Goal: Task Accomplishment & Management: Manage account settings

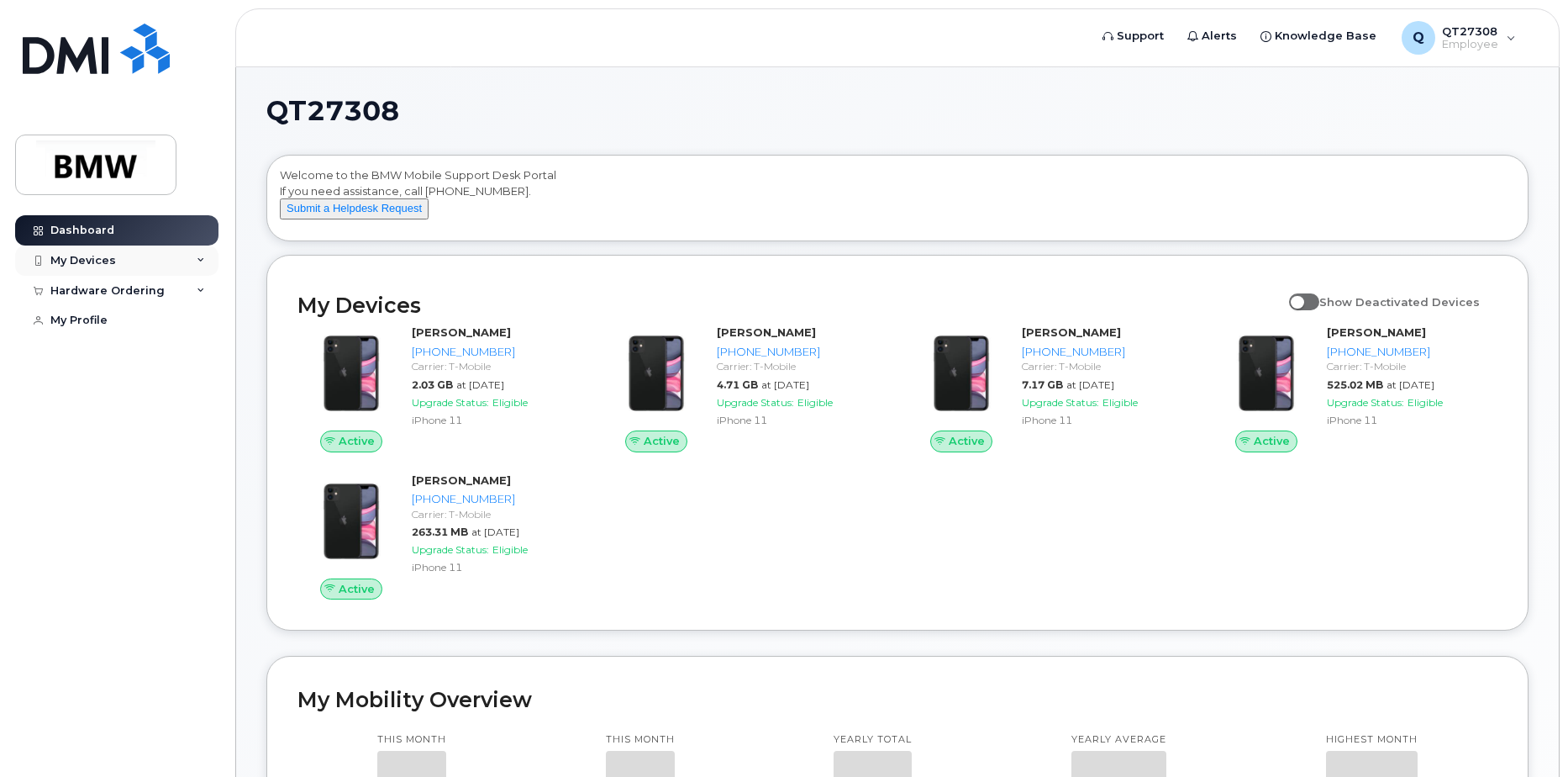
click at [71, 256] on div "My Devices" at bounding box center [82, 261] width 66 height 14
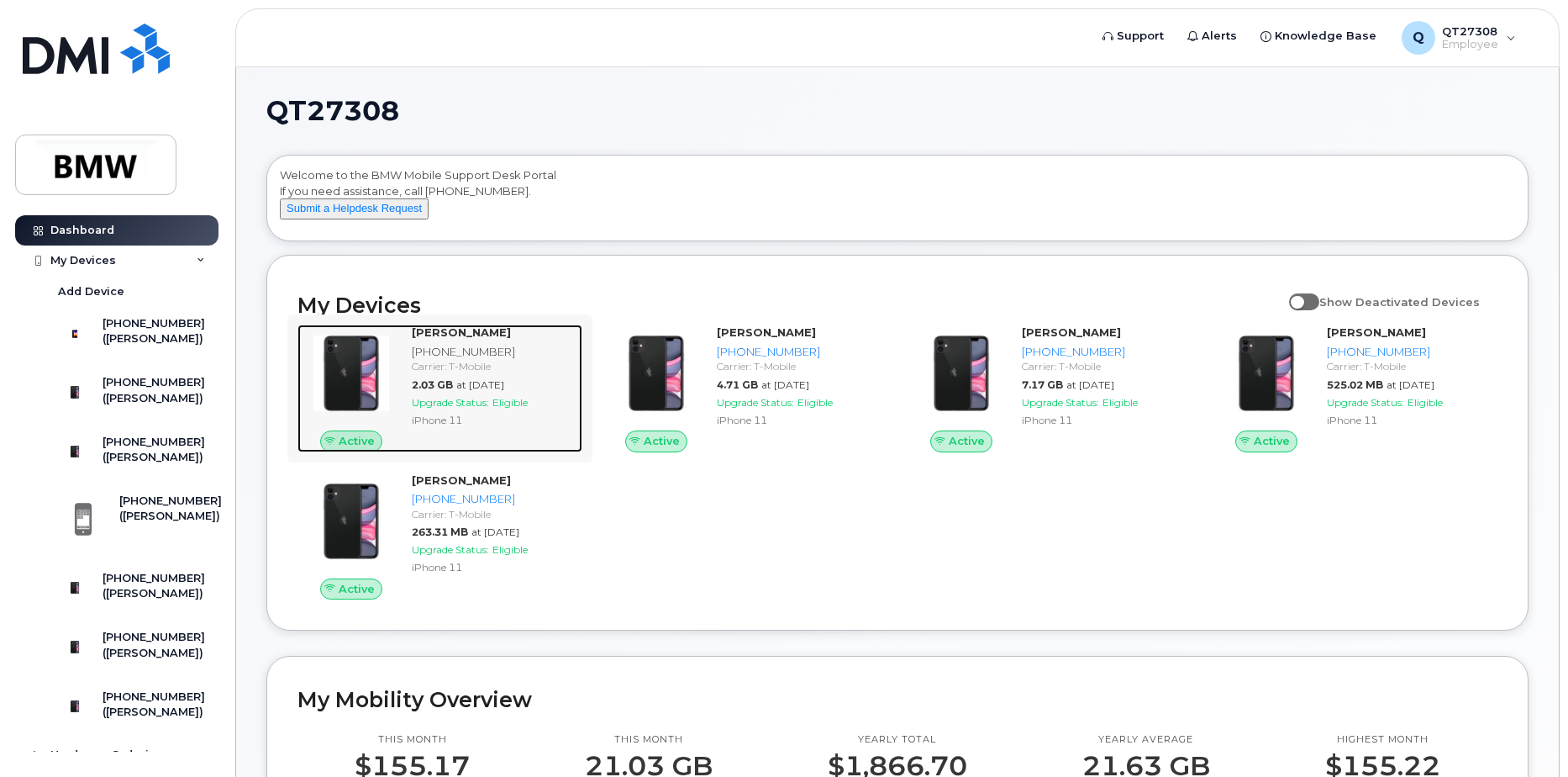
click at [462, 360] on div "[PHONE_NUMBER]" at bounding box center [493, 351] width 164 height 16
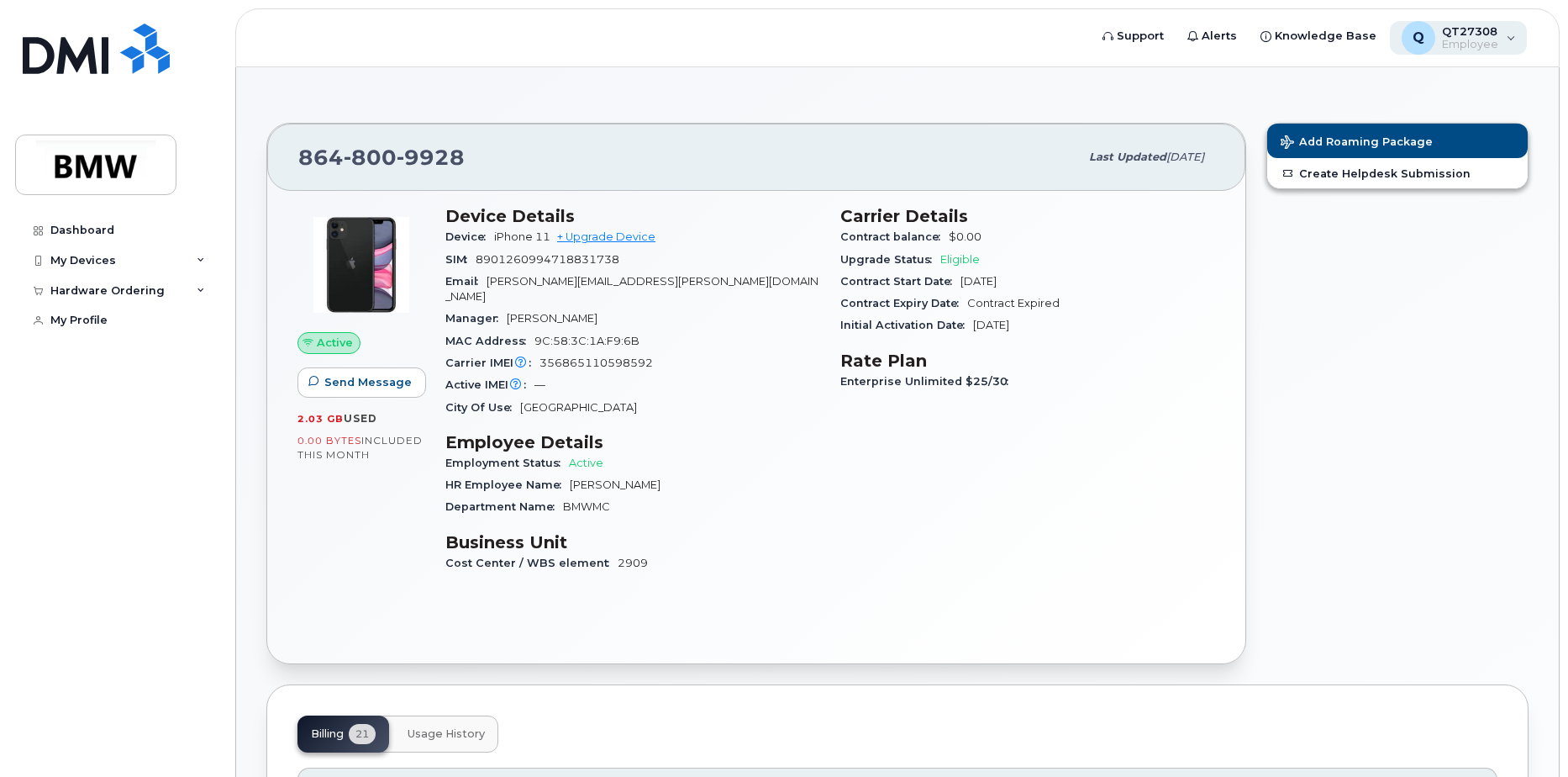
click at [1510, 37] on div "Q QT27308 Employee" at bounding box center [1459, 38] width 138 height 33
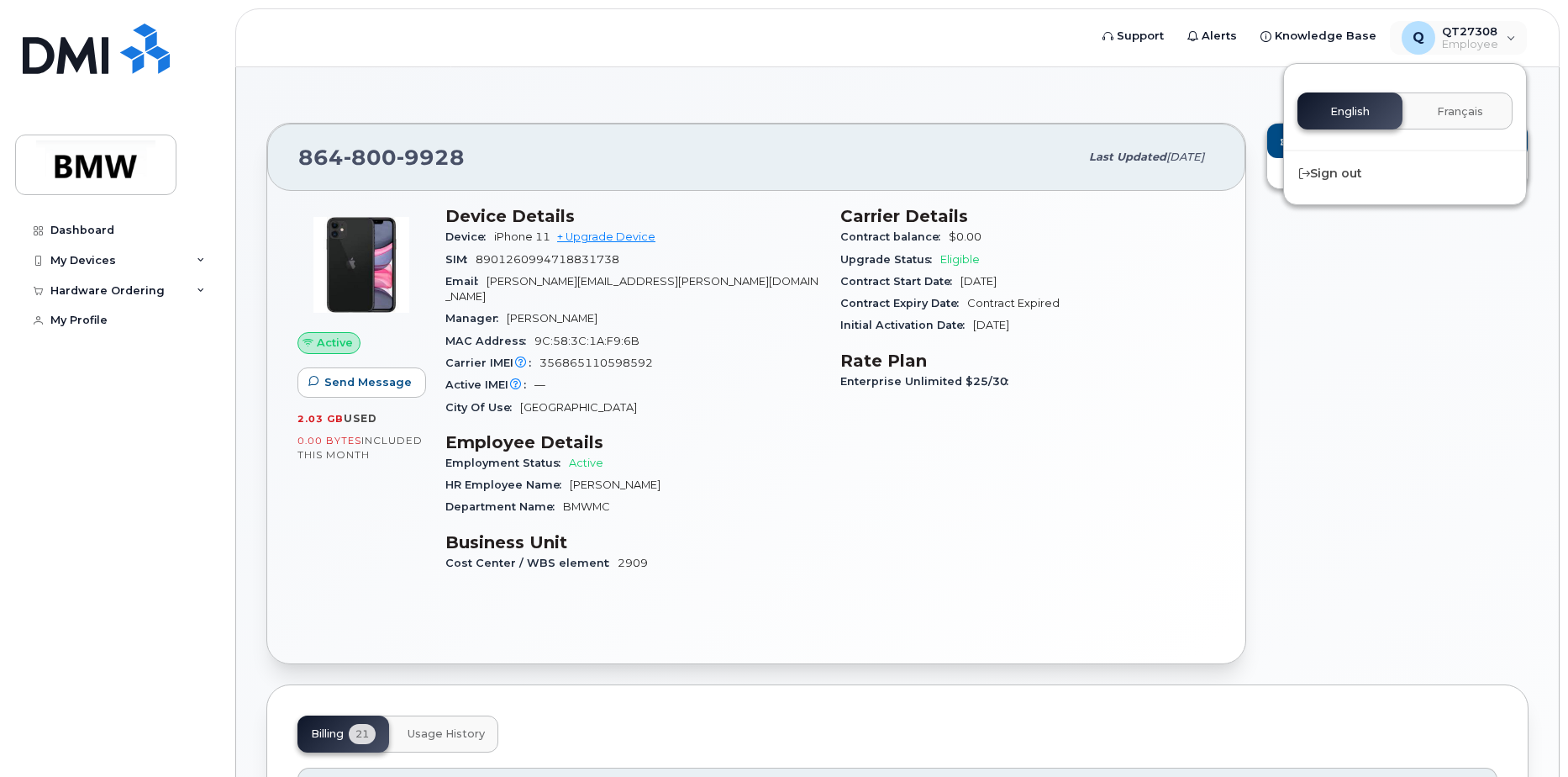
click at [1371, 293] on div "Add Roaming Package Create Helpdesk Submission" at bounding box center [1397, 393] width 283 height 562
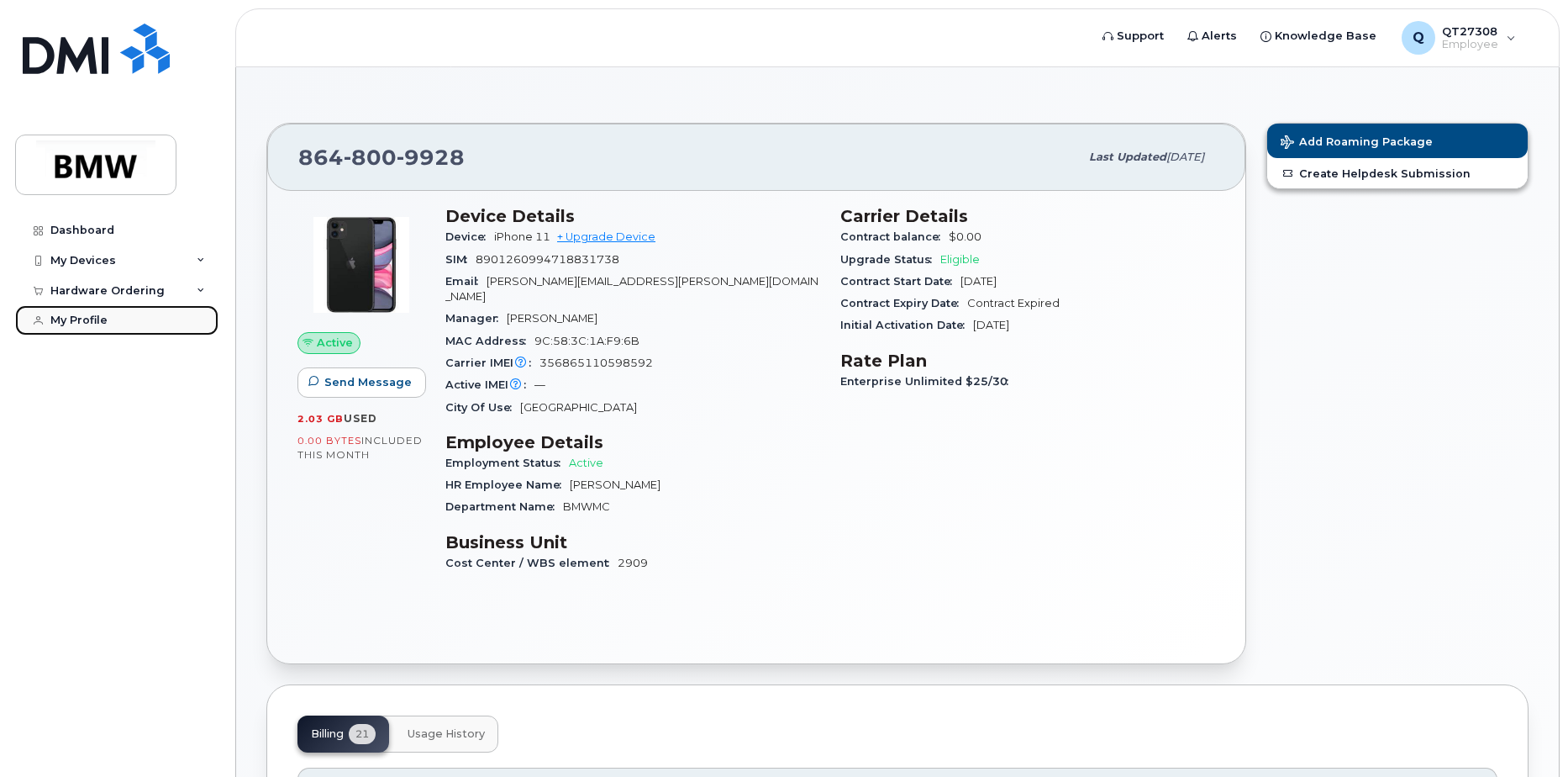
click at [81, 315] on div "My Profile" at bounding box center [79, 320] width 57 height 14
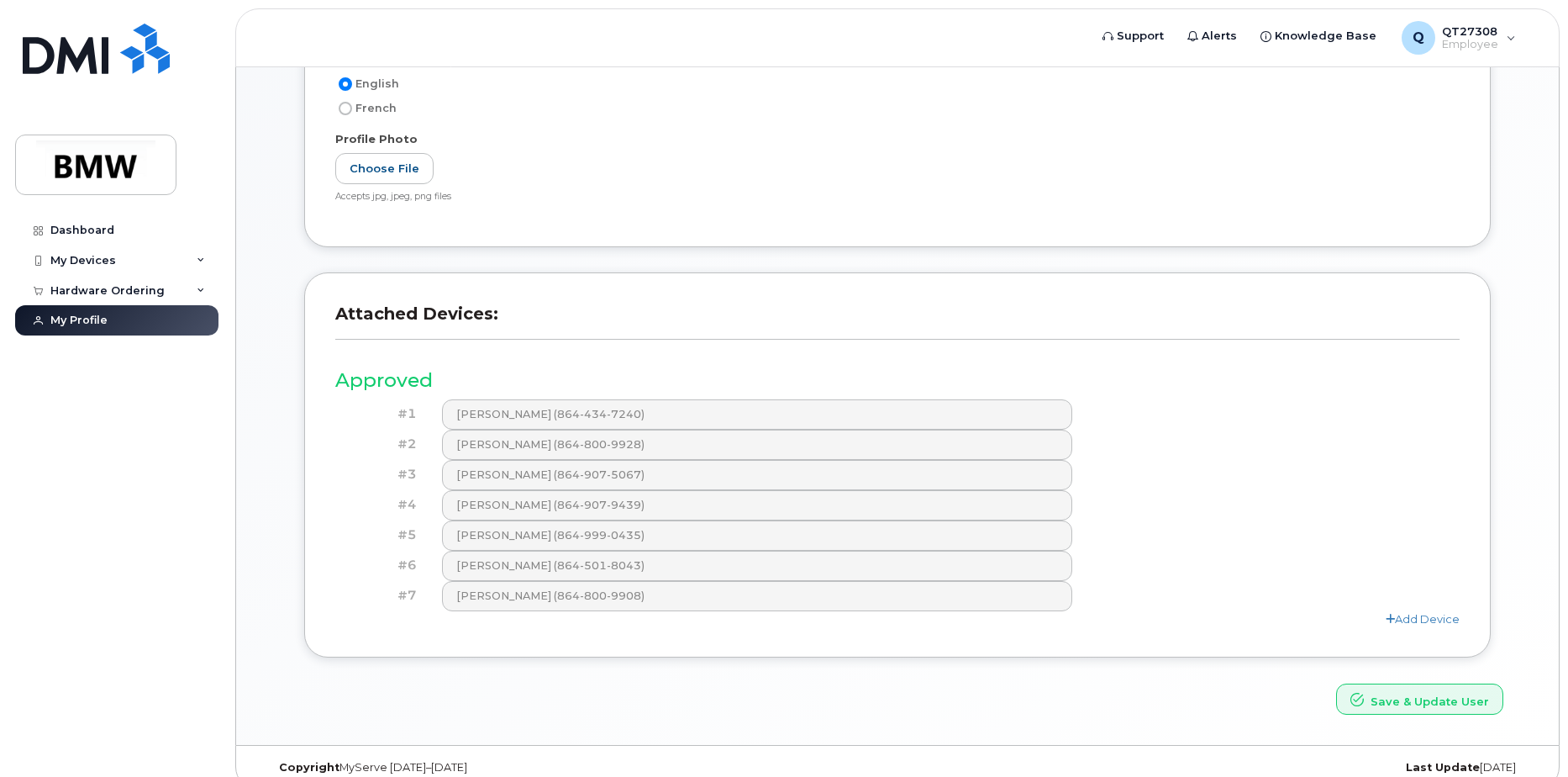
scroll to position [403, 0]
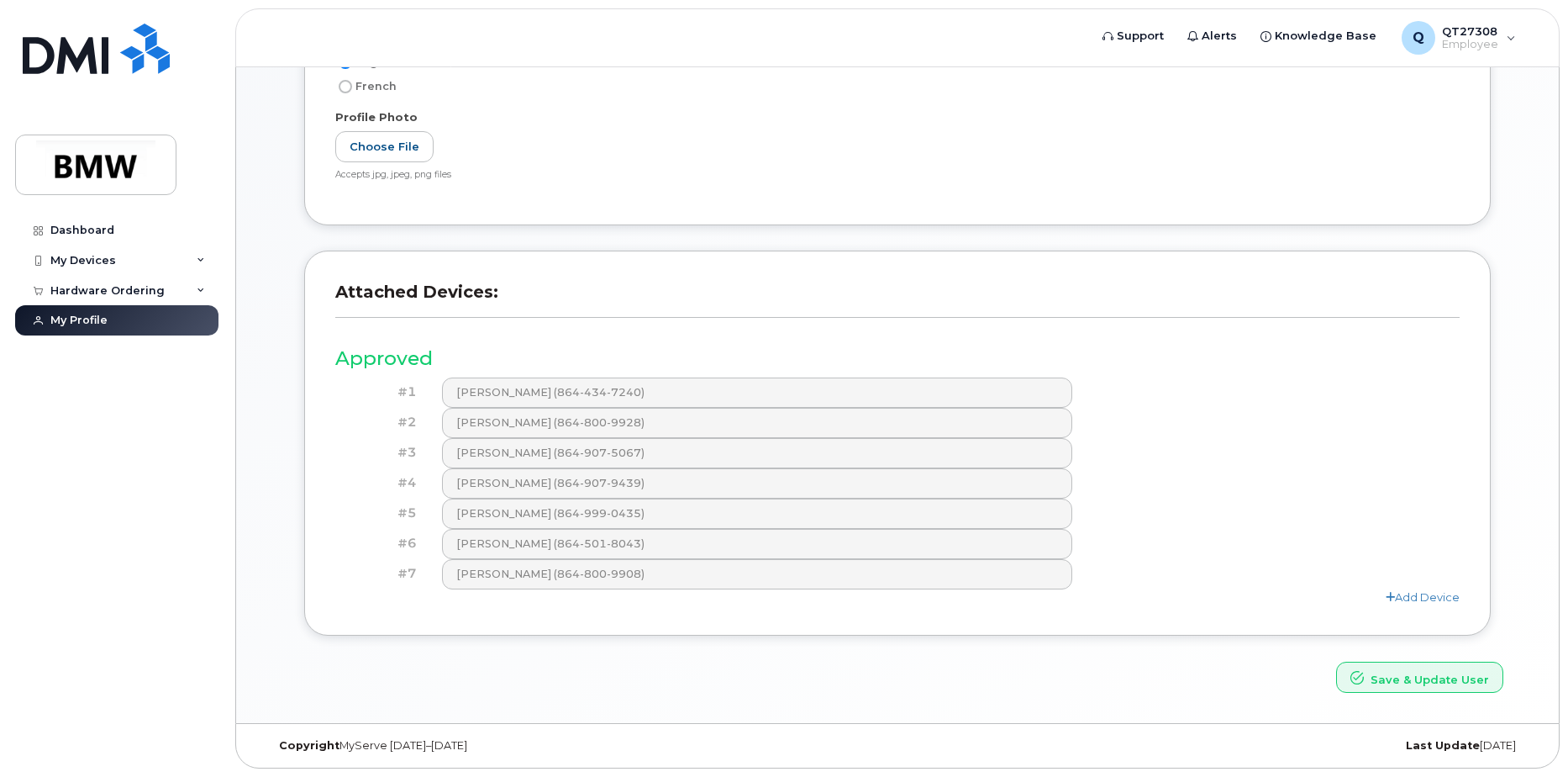
drag, startPoint x: 898, startPoint y: 423, endPoint x: 1252, endPoint y: 464, distance: 356.4
click at [1252, 464] on div "#3 Patrick Lyons (864-907-5067)" at bounding box center [897, 452] width 1124 height 31
click at [1401, 681] on button "Save & Update User" at bounding box center [1420, 678] width 167 height 32
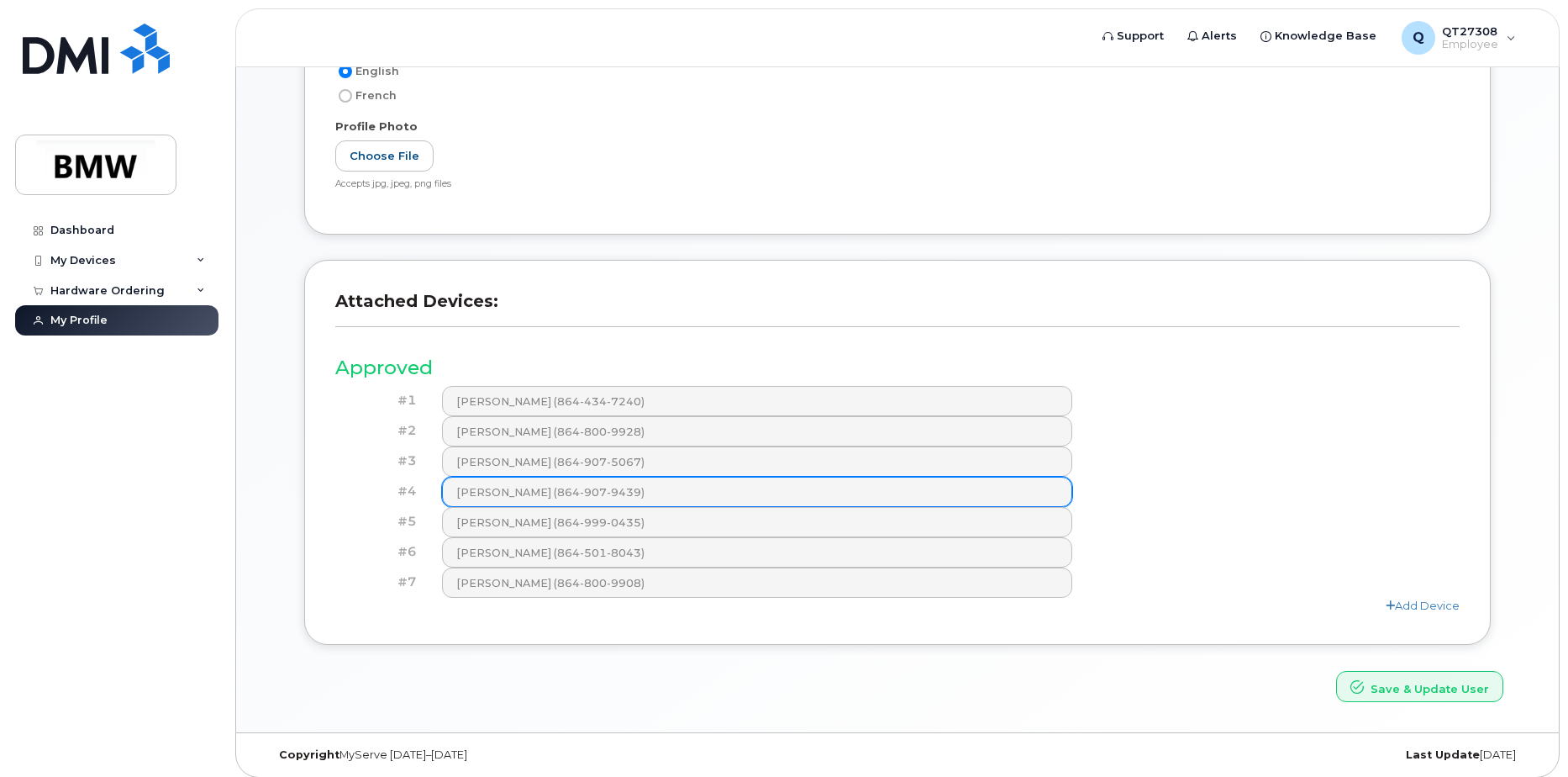
scroll to position [476, 0]
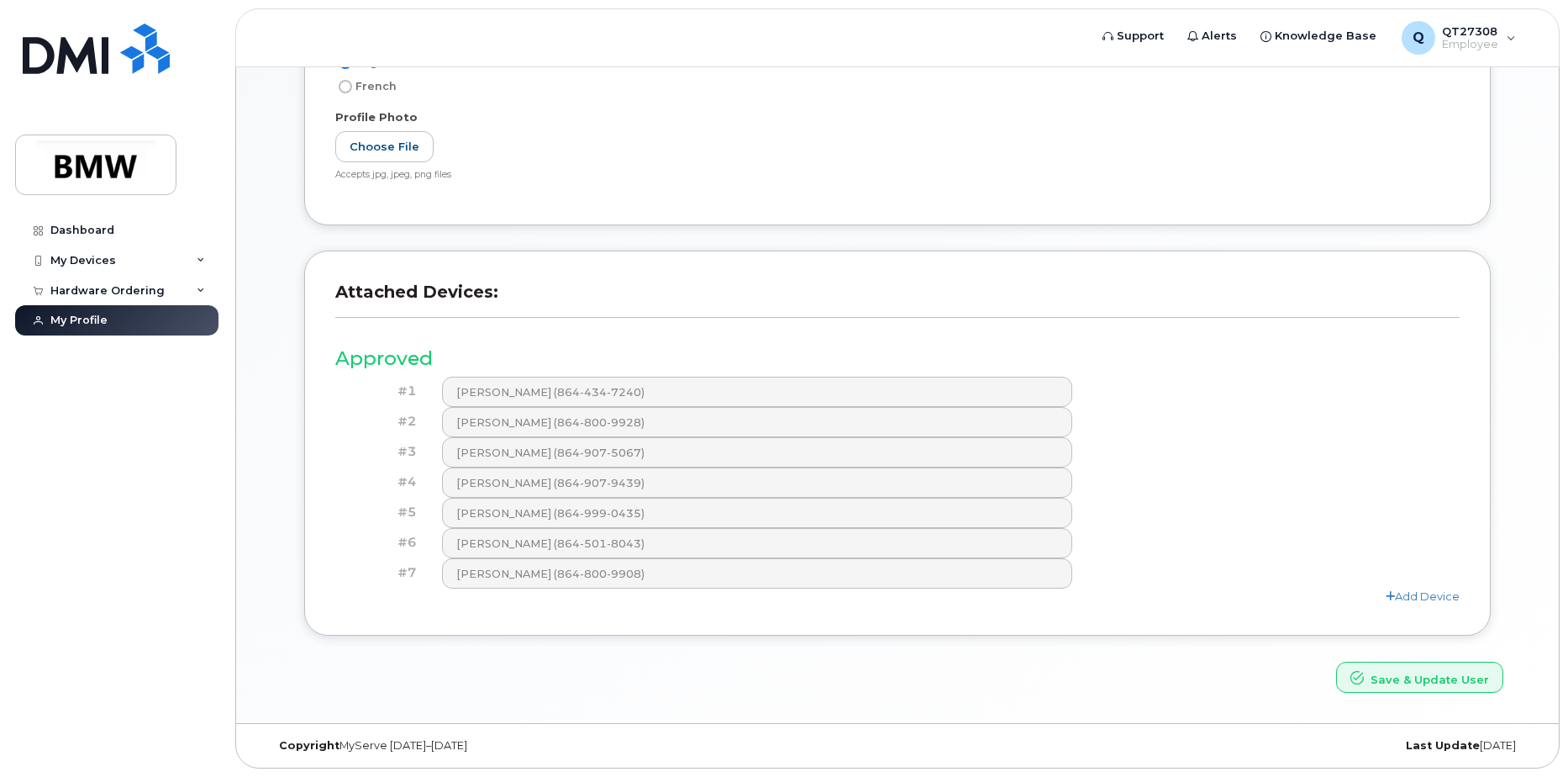
click at [410, 424] on h4 "#2" at bounding box center [382, 421] width 69 height 14
click at [373, 361] on h3 "Approved" at bounding box center [897, 358] width 1124 height 21
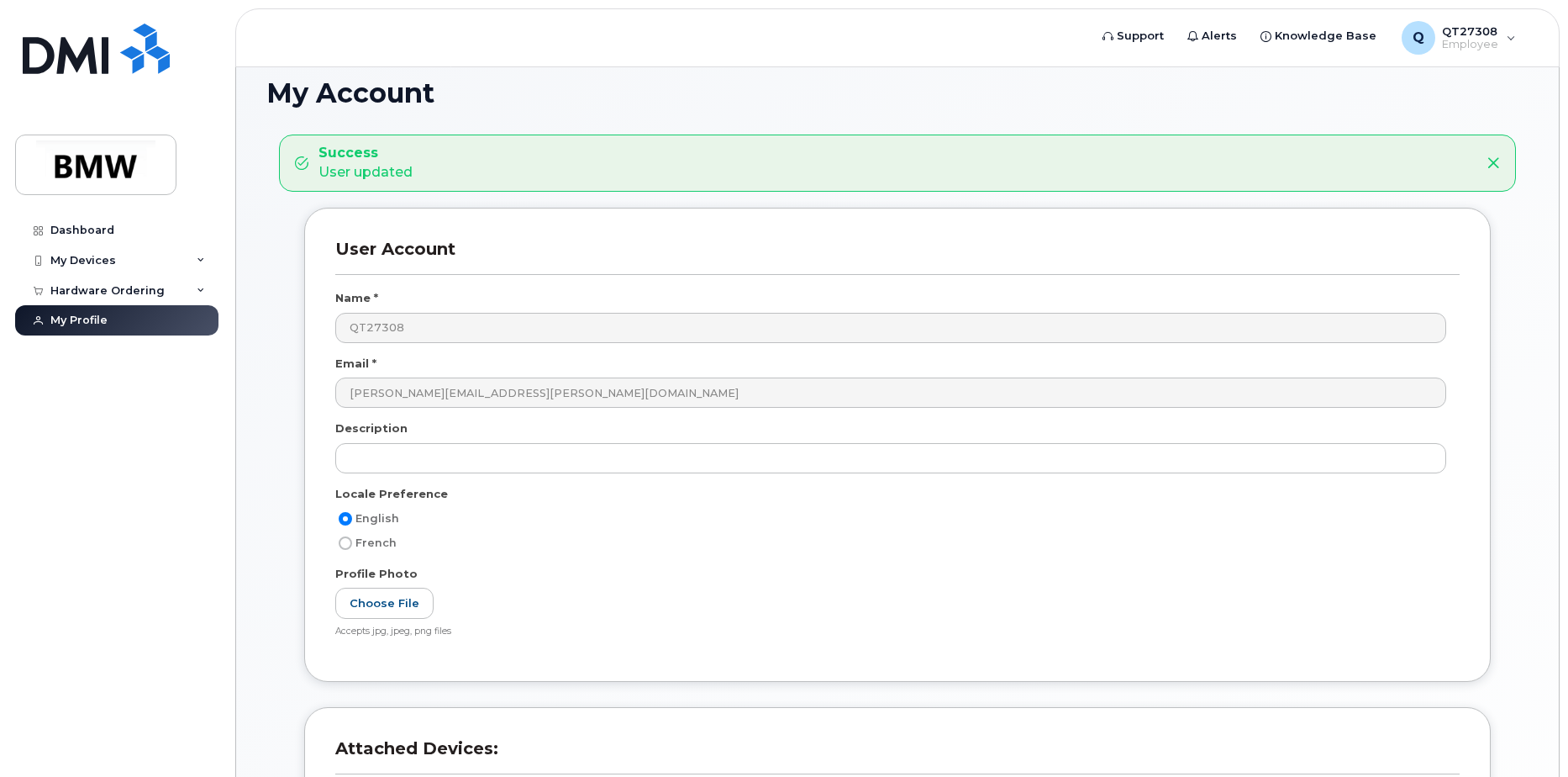
scroll to position [0, 0]
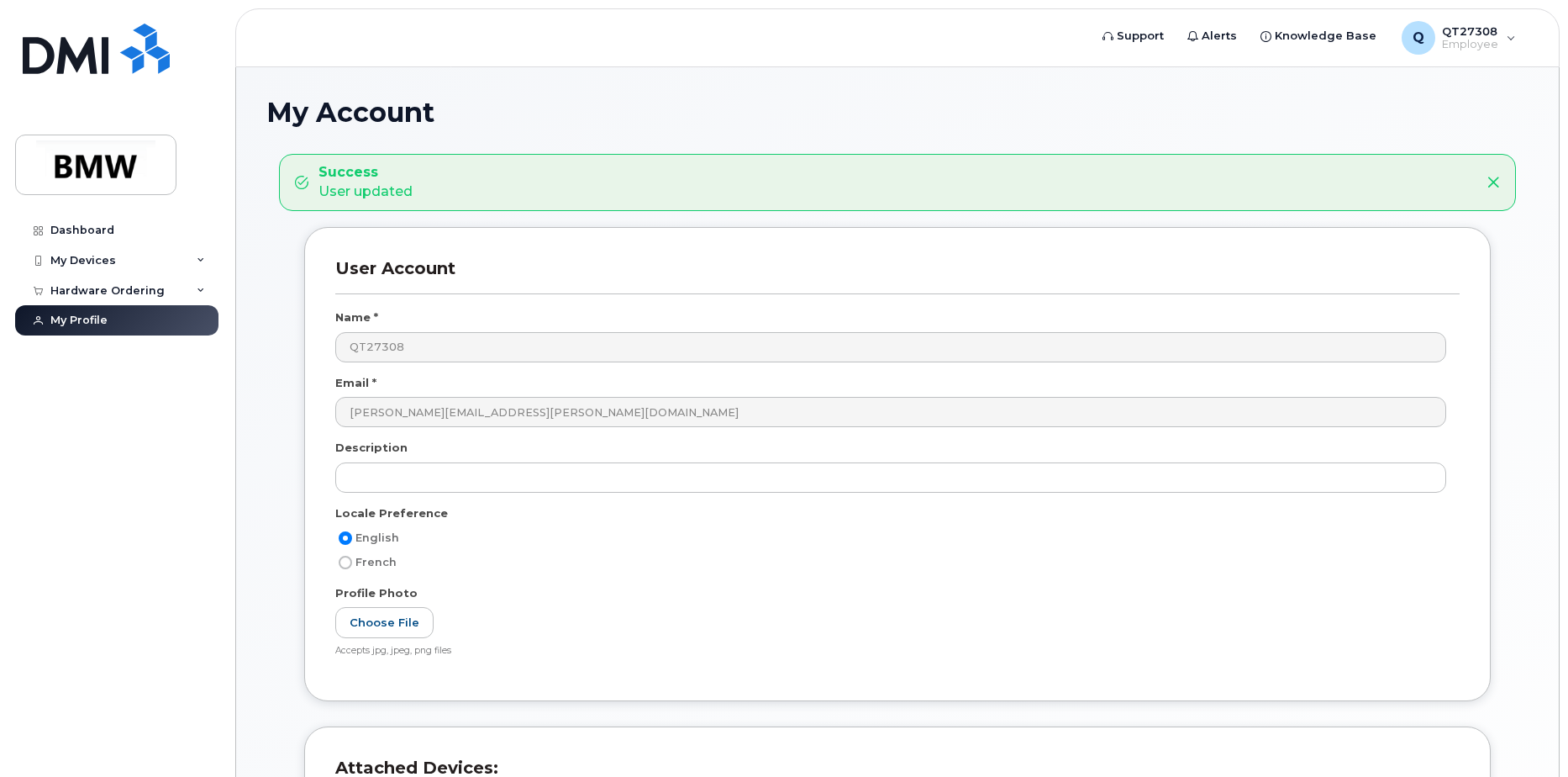
click at [1495, 179] on icon at bounding box center [1493, 182] width 14 height 14
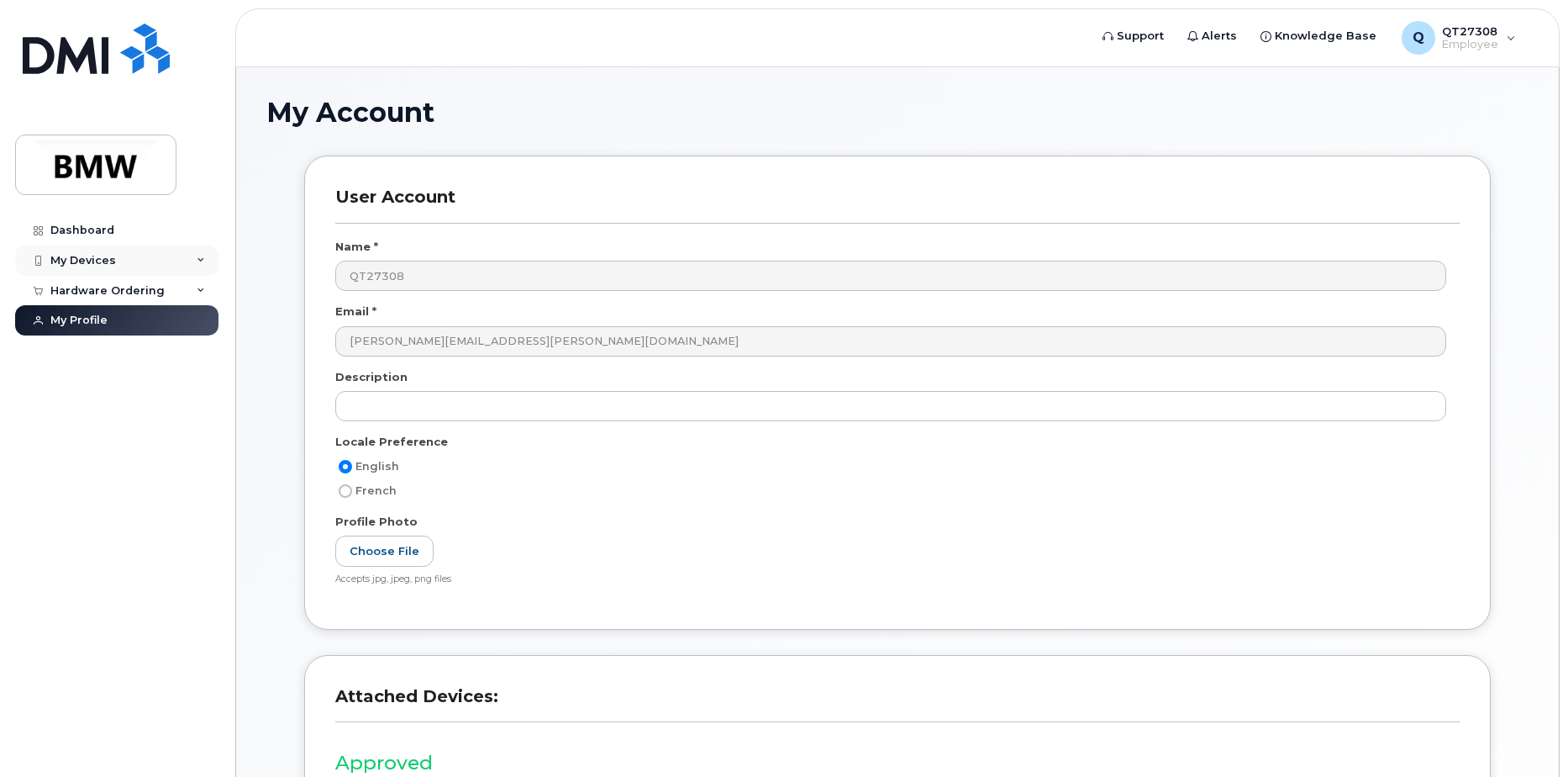
click at [208, 261] on div "My Devices" at bounding box center [116, 261] width 203 height 31
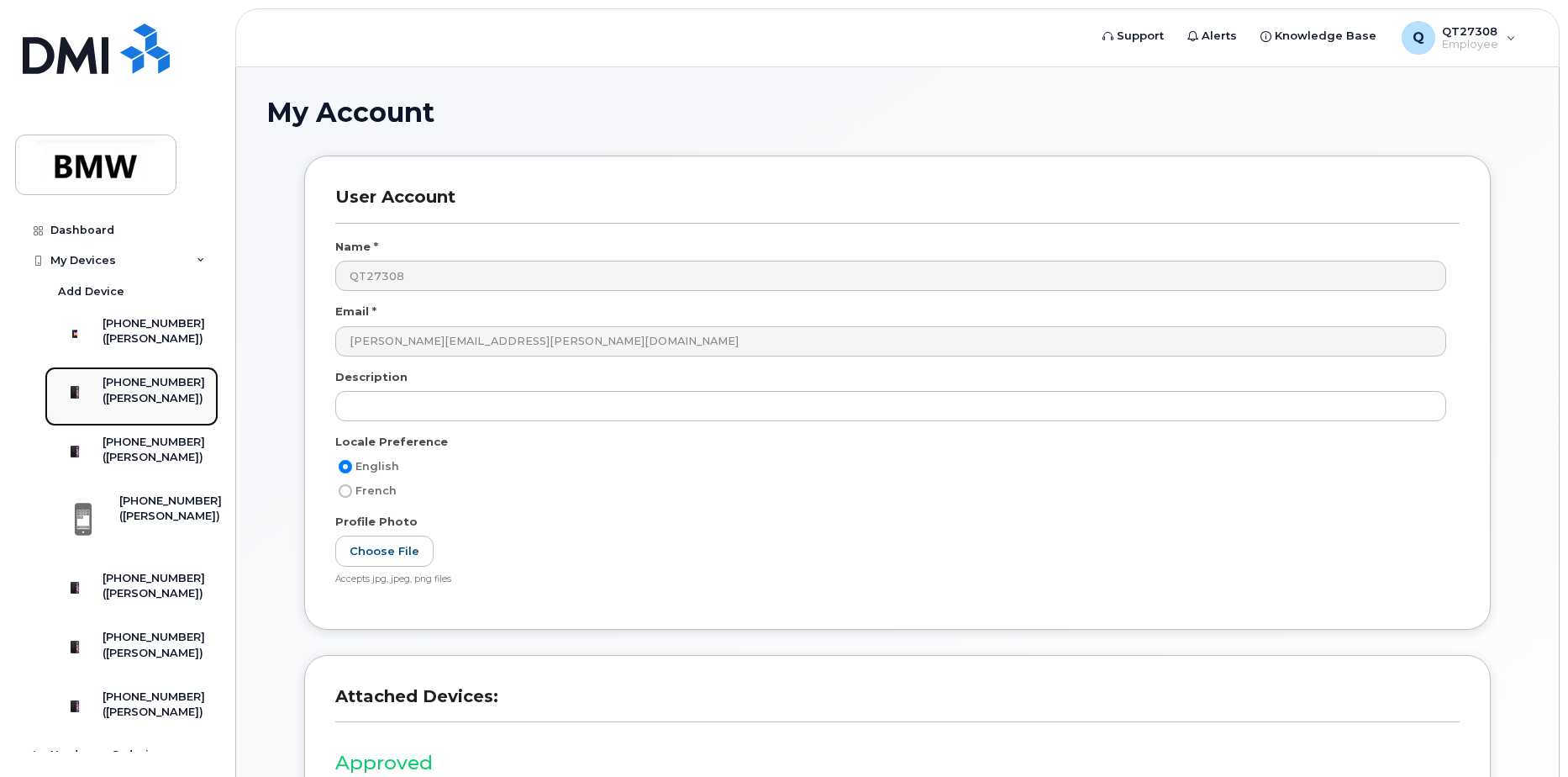
click at [124, 390] on div "[PHONE_NUMBER]" at bounding box center [154, 382] width 103 height 15
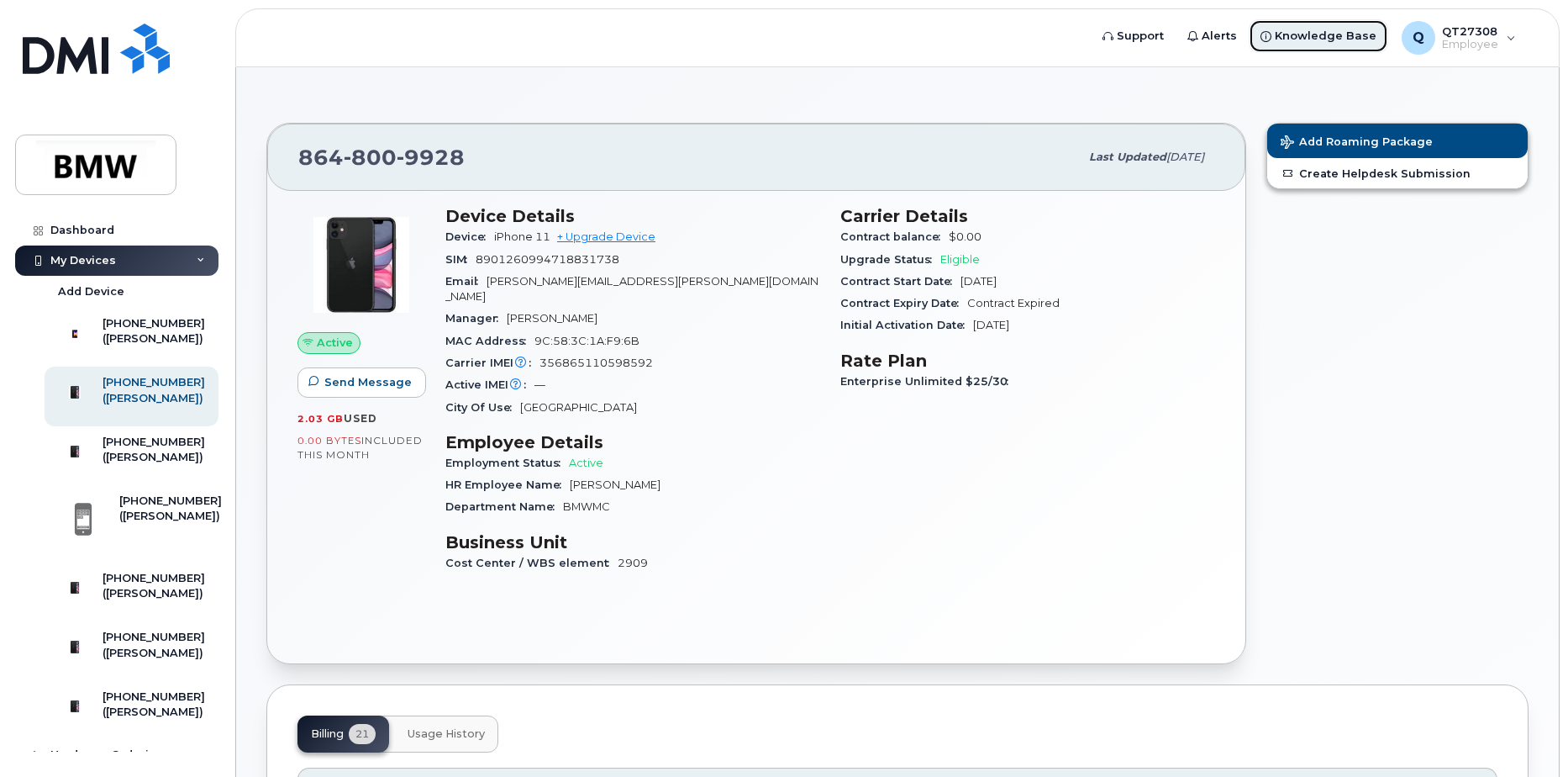
click at [1305, 34] on span "Knowledge Base" at bounding box center [1325, 36] width 102 height 17
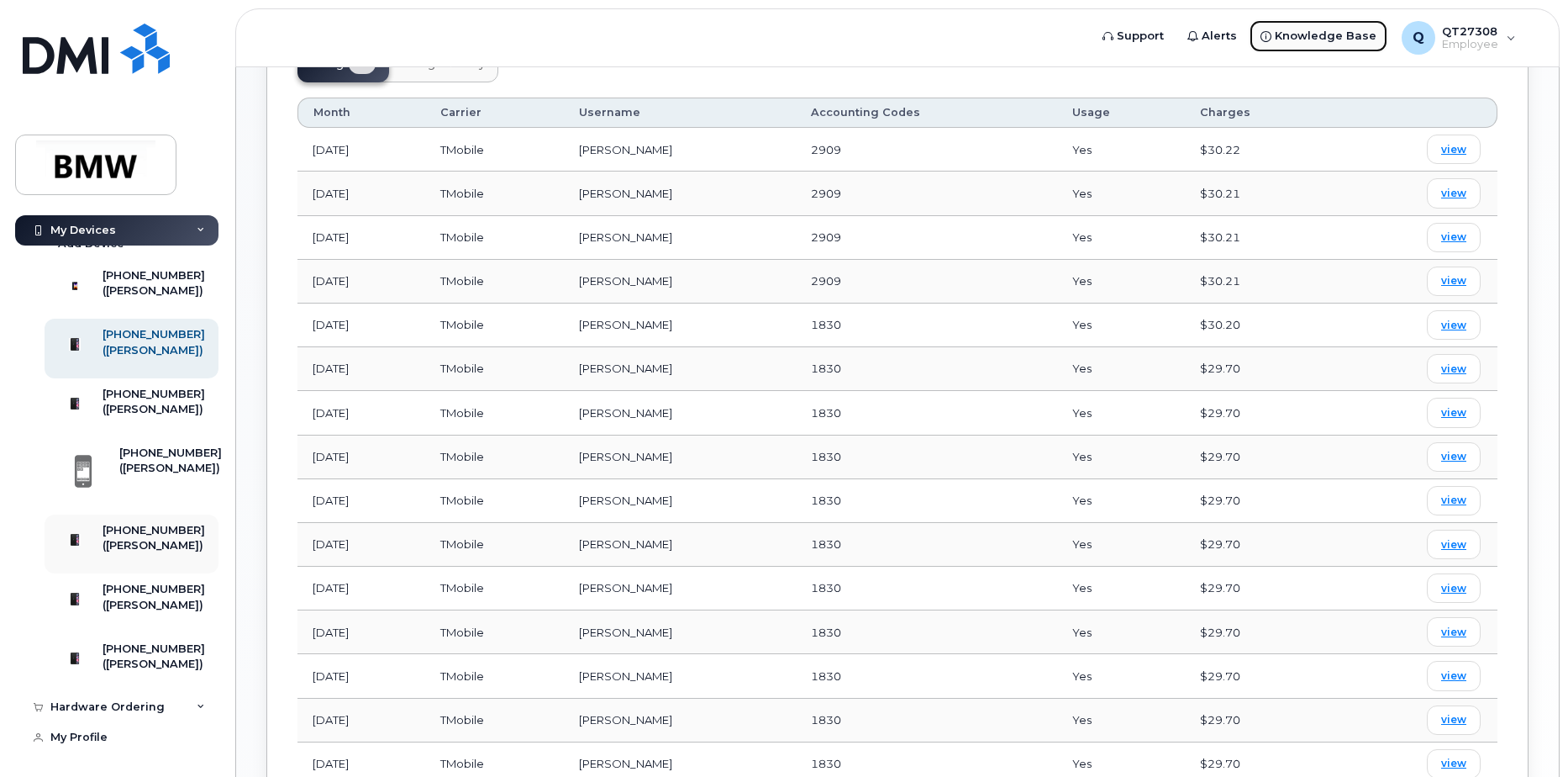
scroll to position [841, 0]
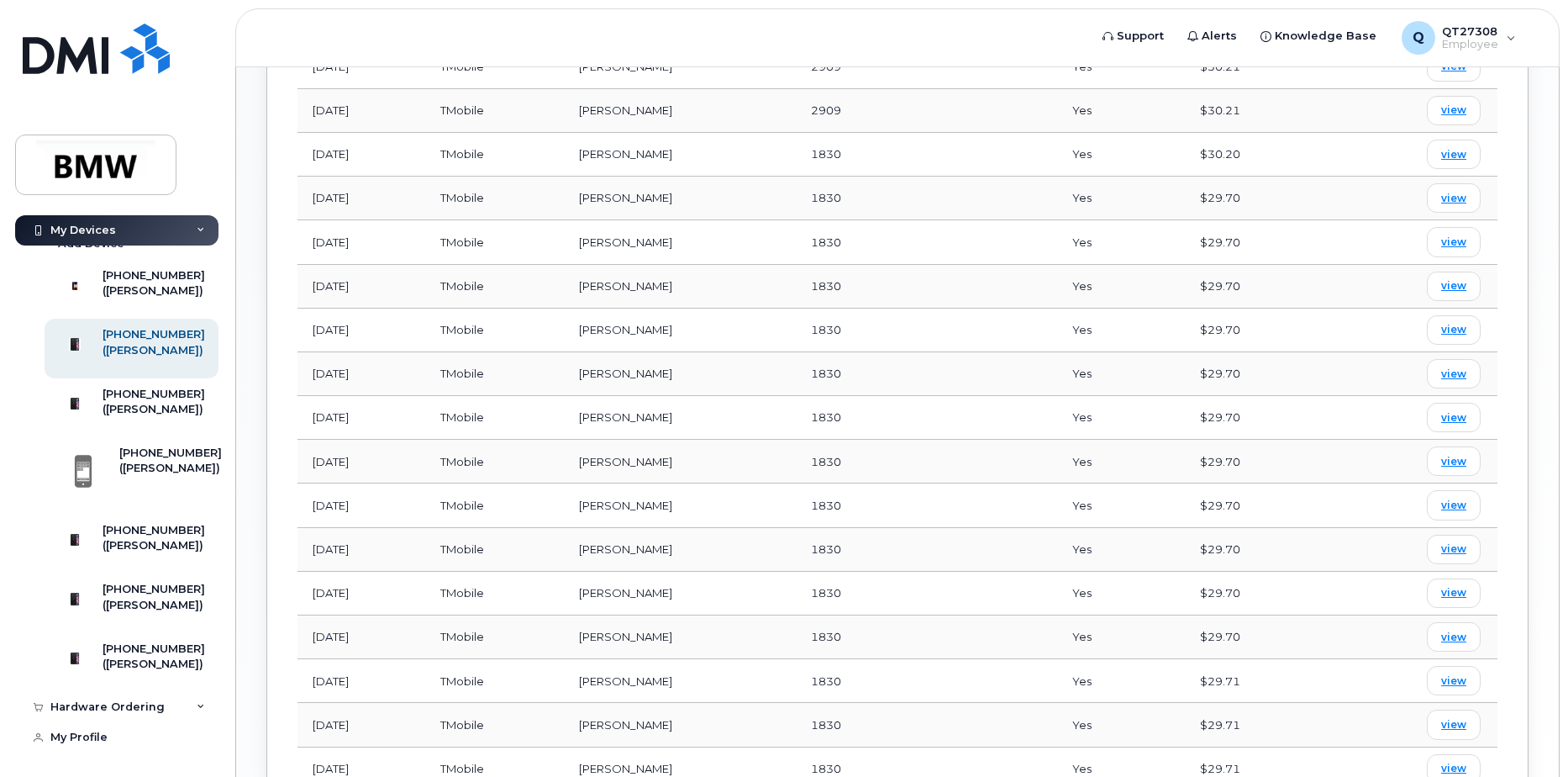
click at [196, 230] on icon at bounding box center [200, 230] width 8 height 8
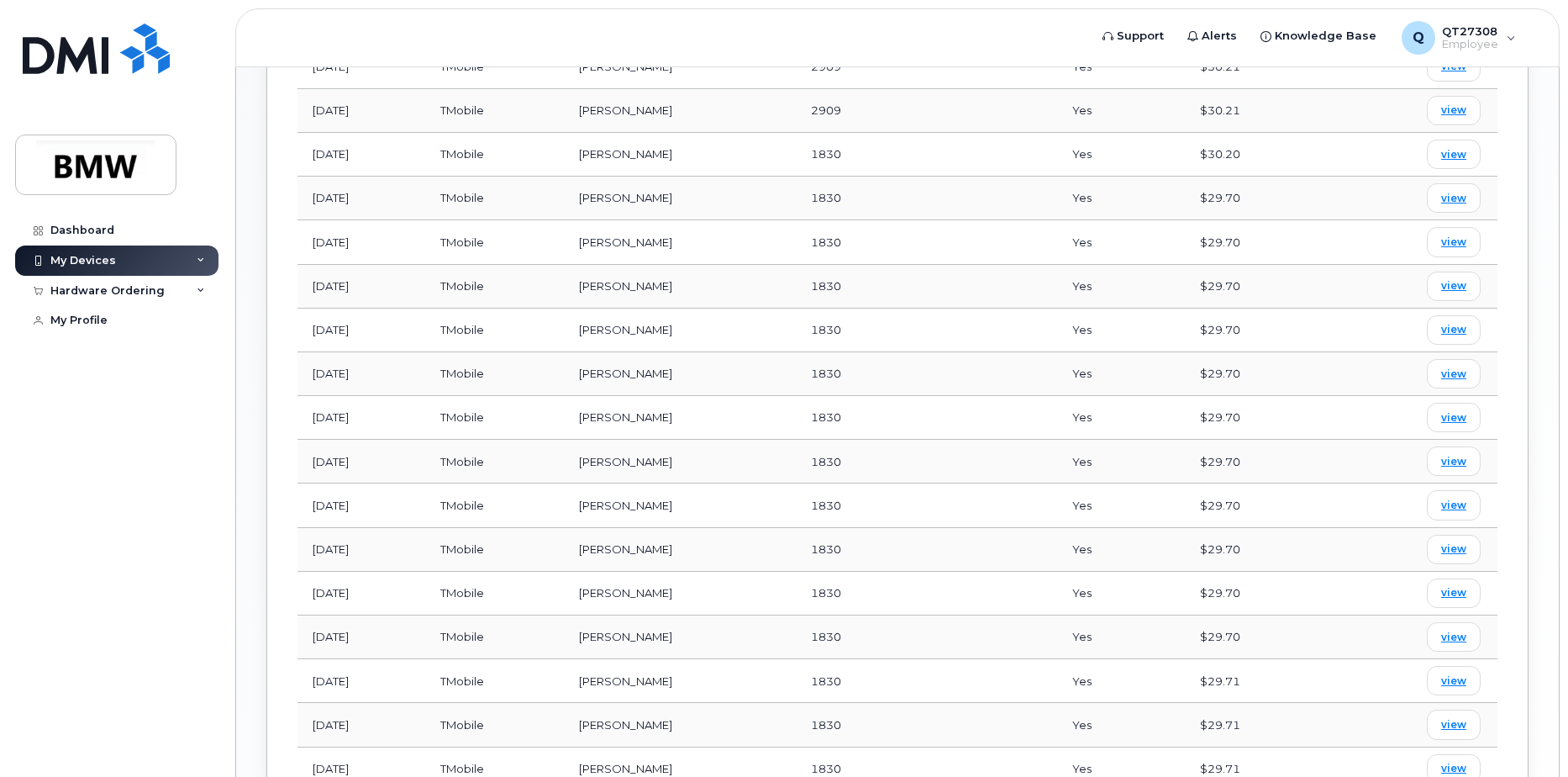
scroll to position [0, 0]
click at [68, 223] on link "Dashboard" at bounding box center [116, 230] width 203 height 31
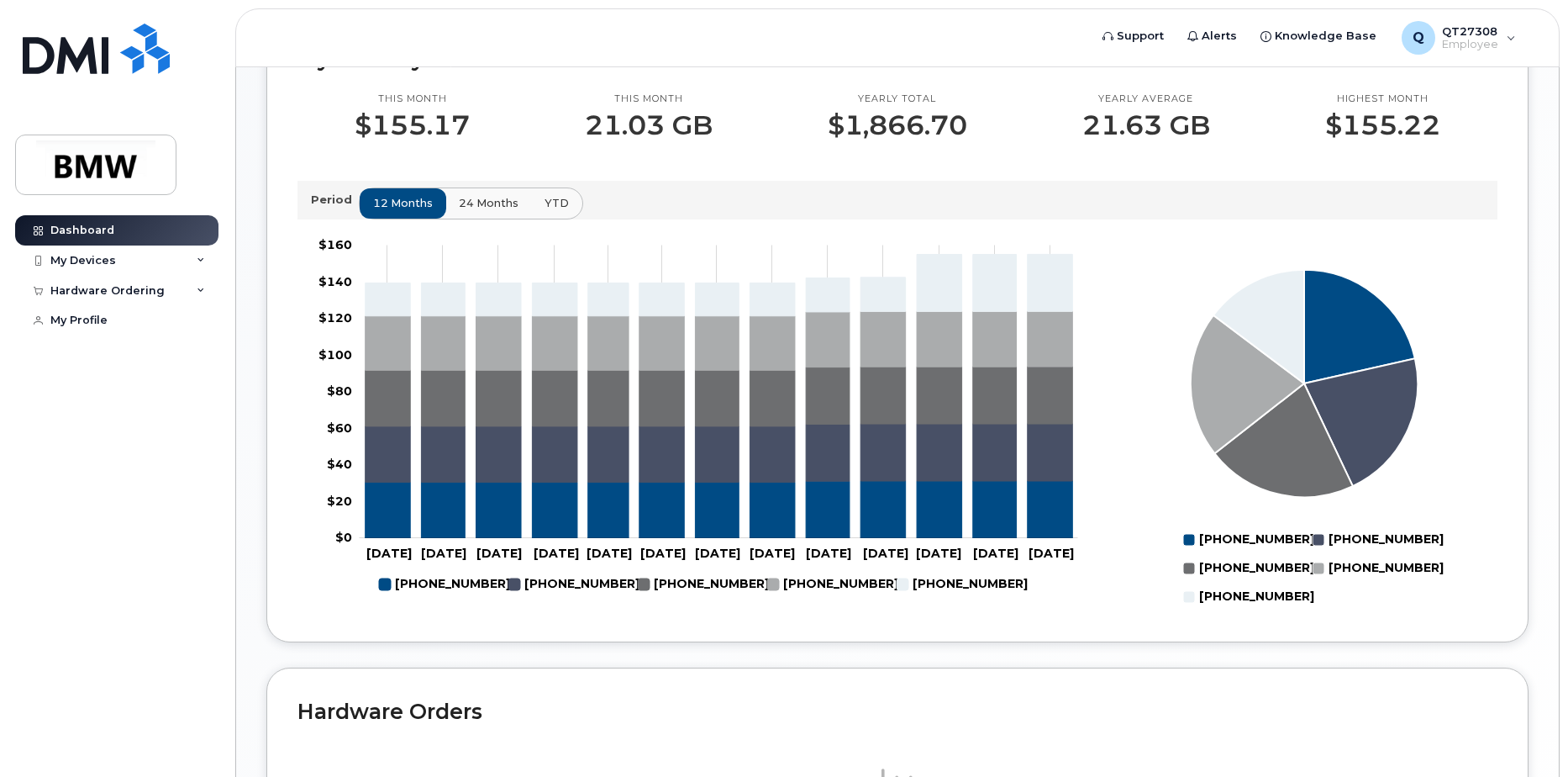
scroll to position [639, 0]
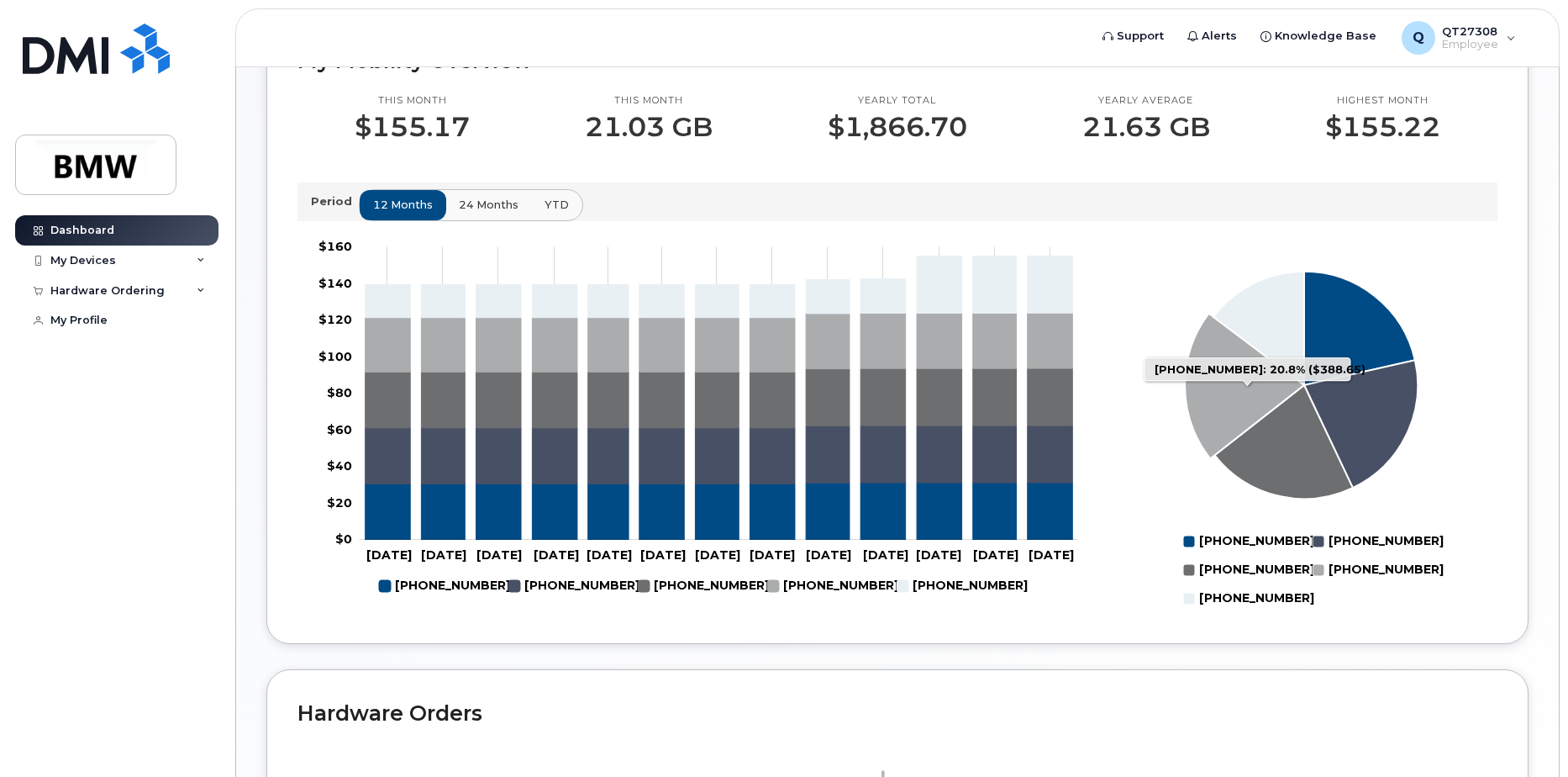
click at [1372, 581] on rect "Legend" at bounding box center [1368, 569] width 112 height 29
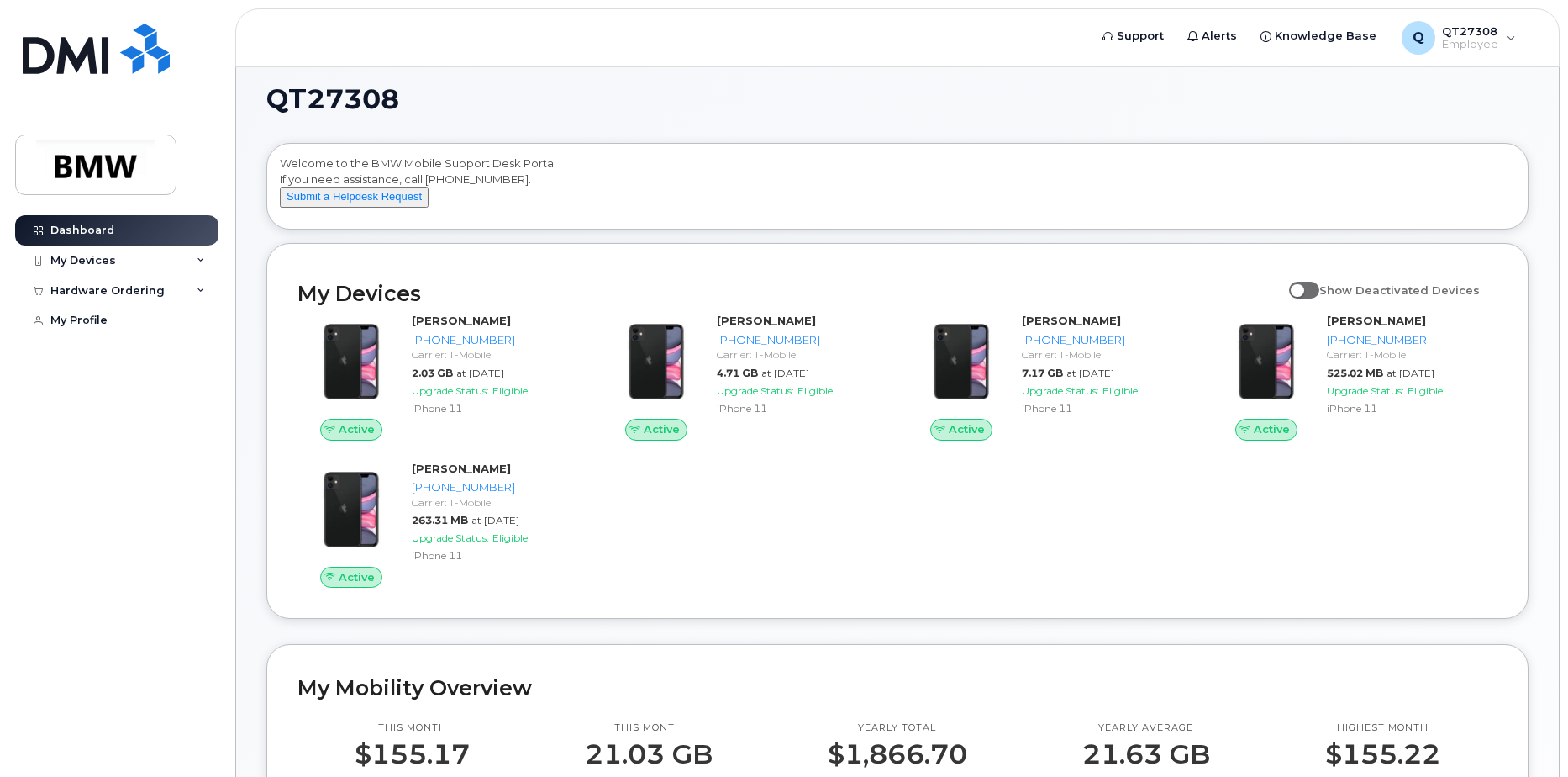
scroll to position [0, 0]
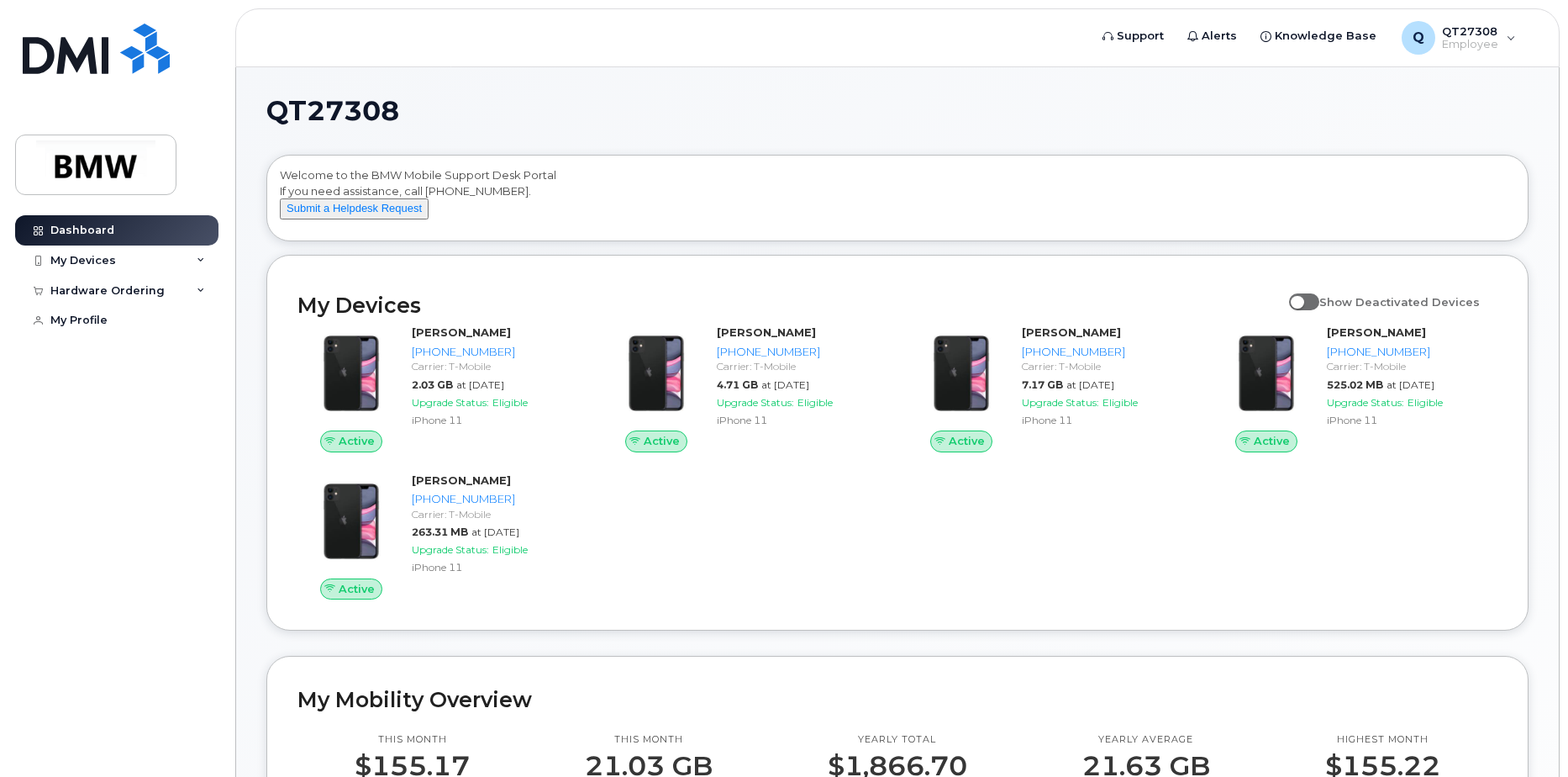
click at [1319, 311] on span at bounding box center [1304, 301] width 31 height 17
click at [1302, 299] on input "Show Deactivated Devices" at bounding box center [1296, 292] width 14 height 14
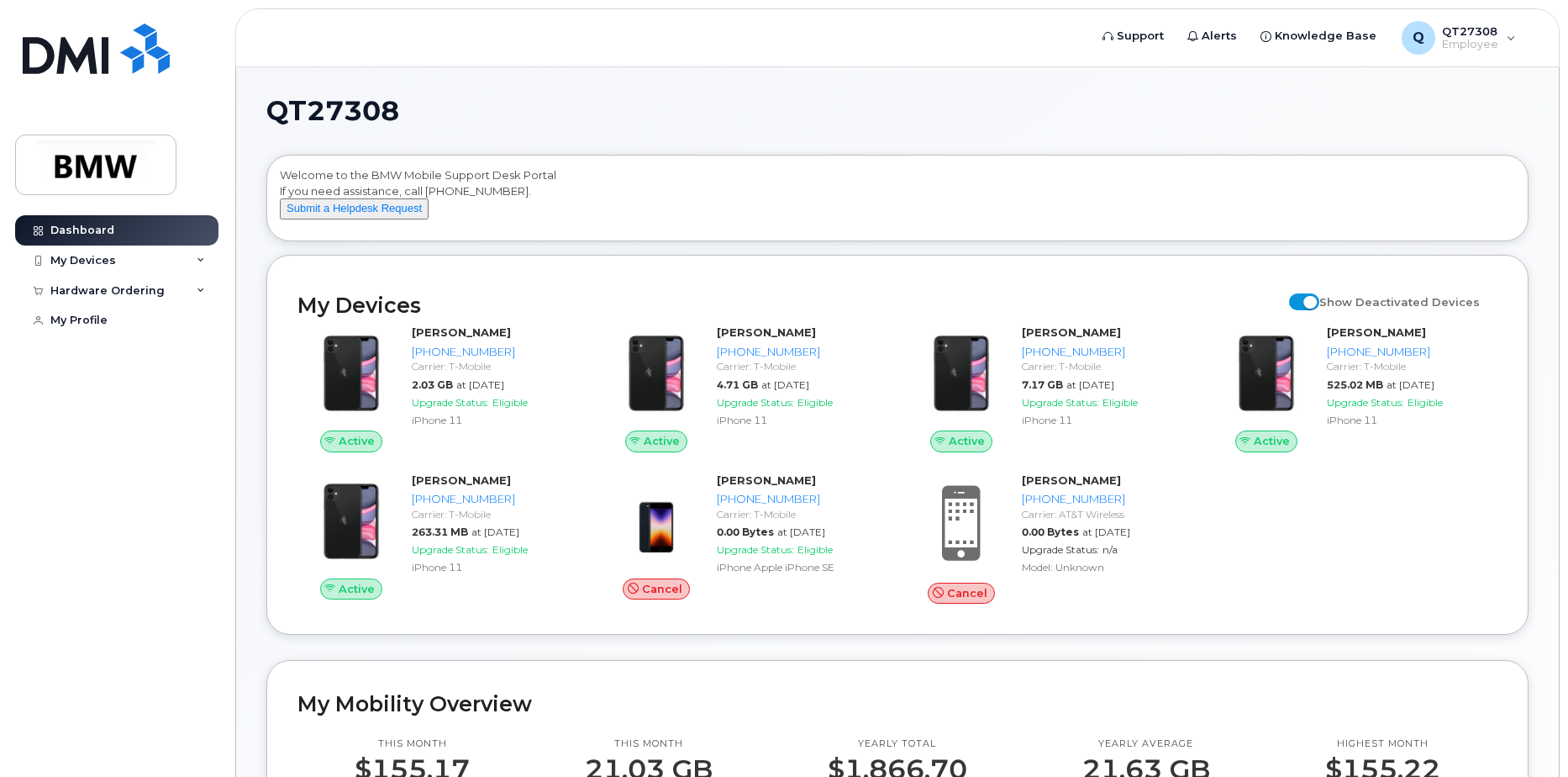
click at [1316, 311] on span at bounding box center [1304, 301] width 31 height 17
click at [1302, 299] on input "Show Deactivated Devices" at bounding box center [1296, 292] width 14 height 14
checkbox input "false"
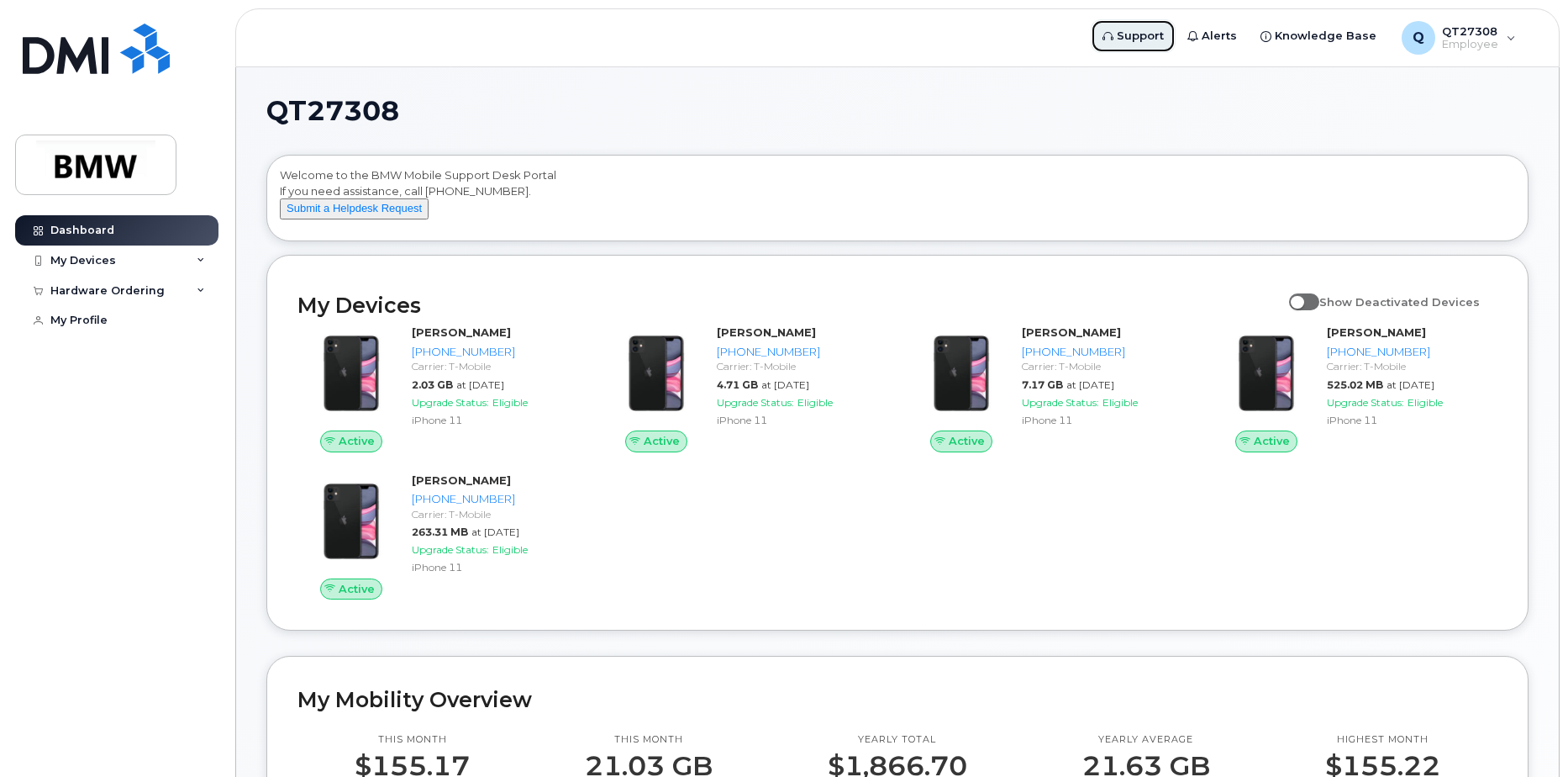
click at [1146, 37] on span "Support" at bounding box center [1140, 36] width 47 height 17
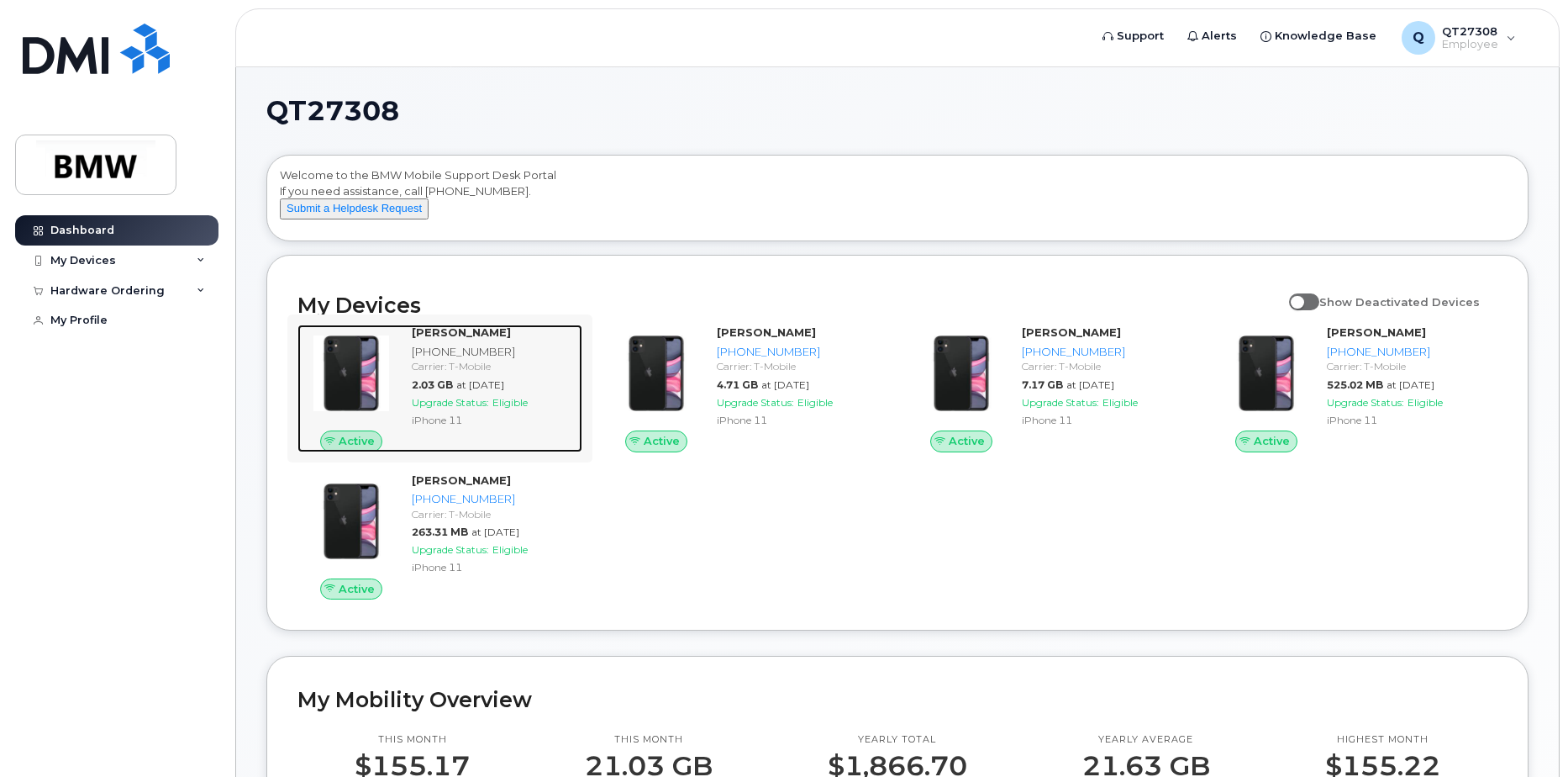
click at [360, 396] on img at bounding box center [350, 373] width 81 height 81
